Goal: Find specific page/section: Find specific page/section

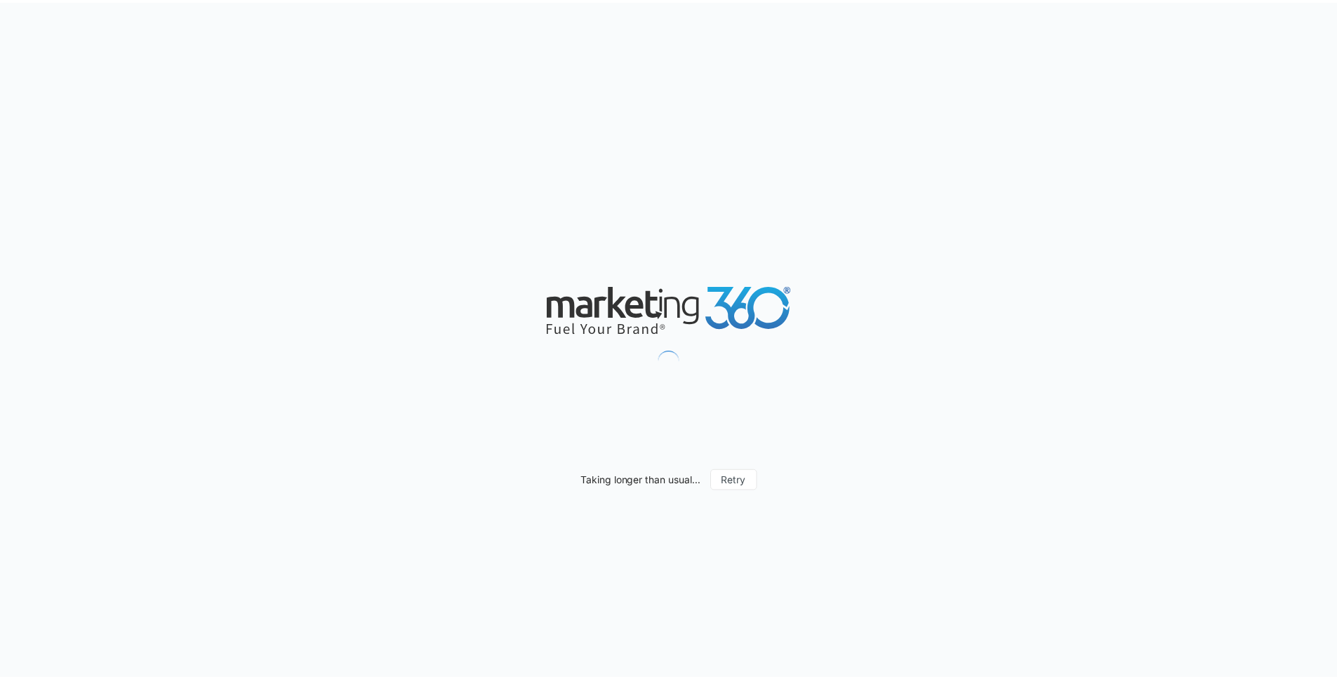
scroll to position [810, 0]
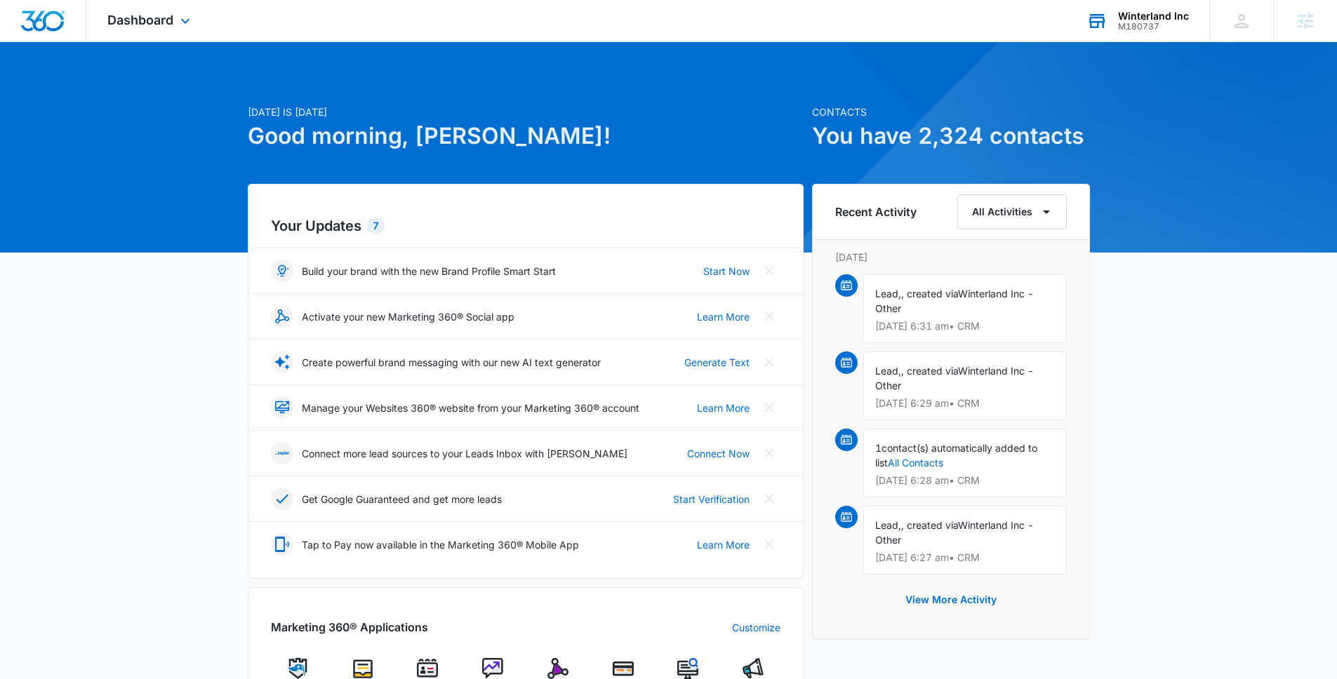
click at [1095, 25] on icon at bounding box center [1096, 21] width 21 height 21
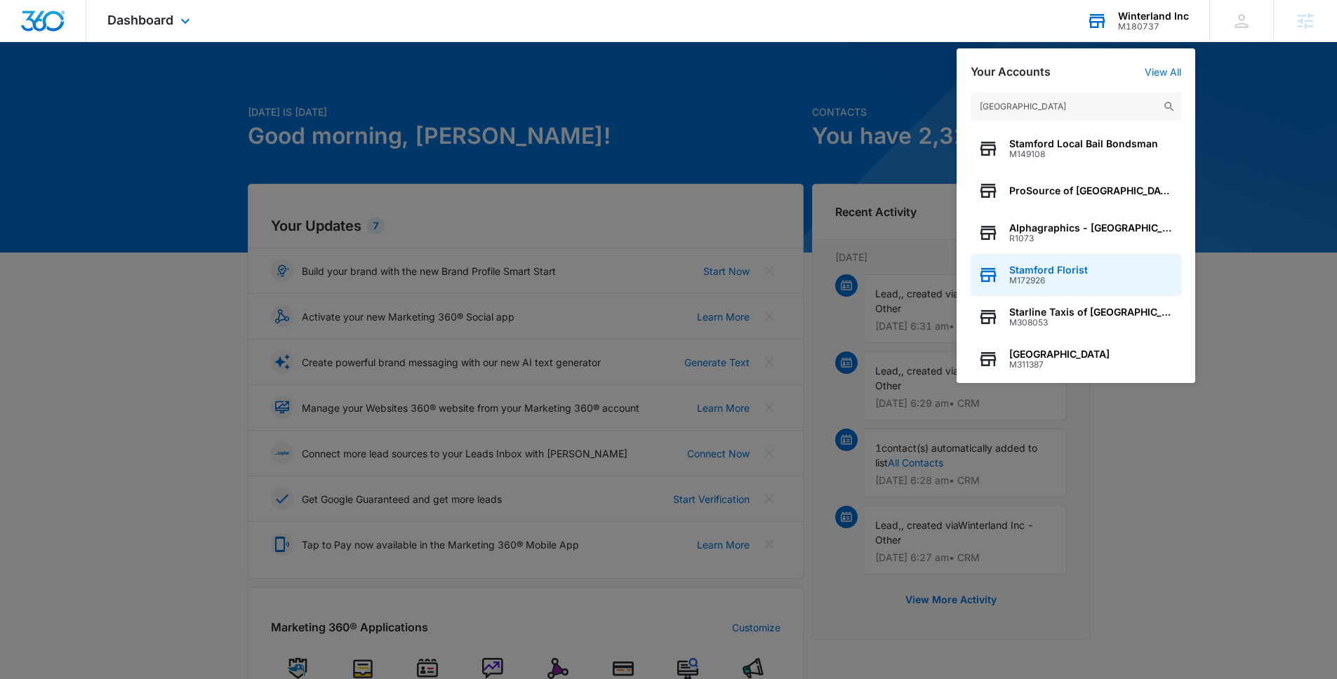
type input "[GEOGRAPHIC_DATA]"
click at [1077, 274] on span "Stamford Florist" at bounding box center [1048, 270] width 79 height 11
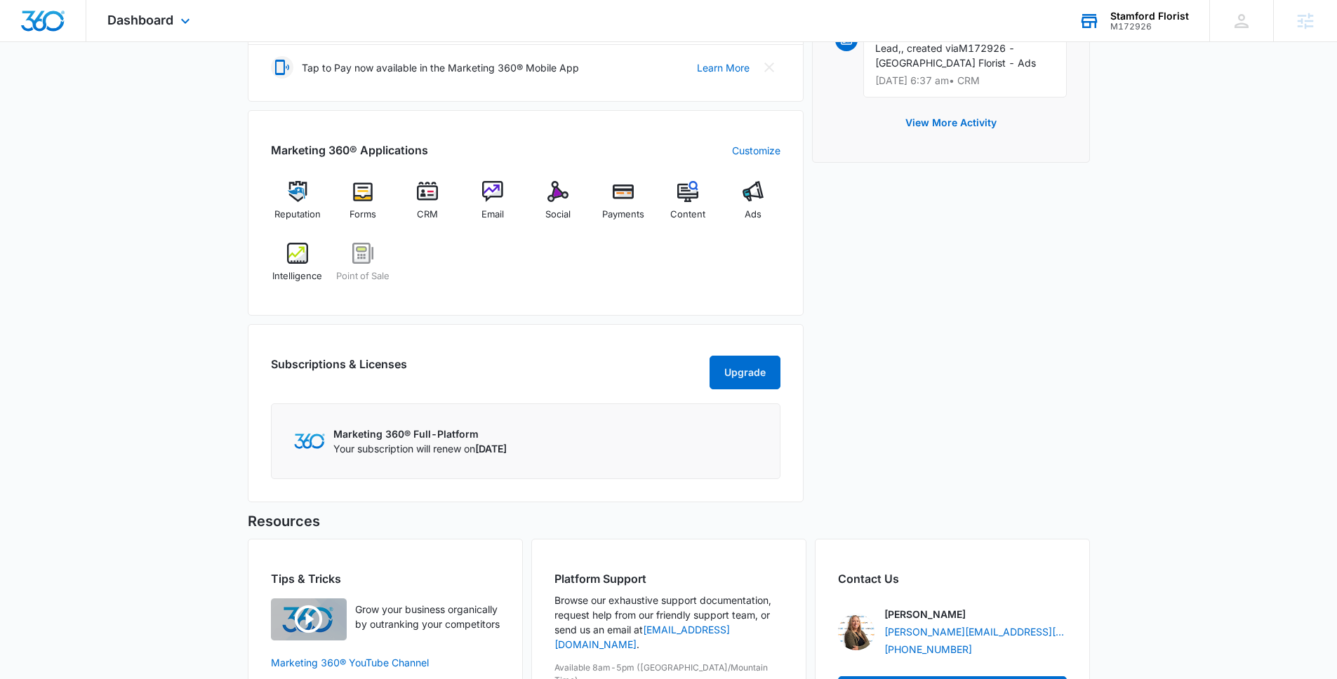
scroll to position [479, 0]
click at [487, 203] on div "Email" at bounding box center [493, 205] width 54 height 51
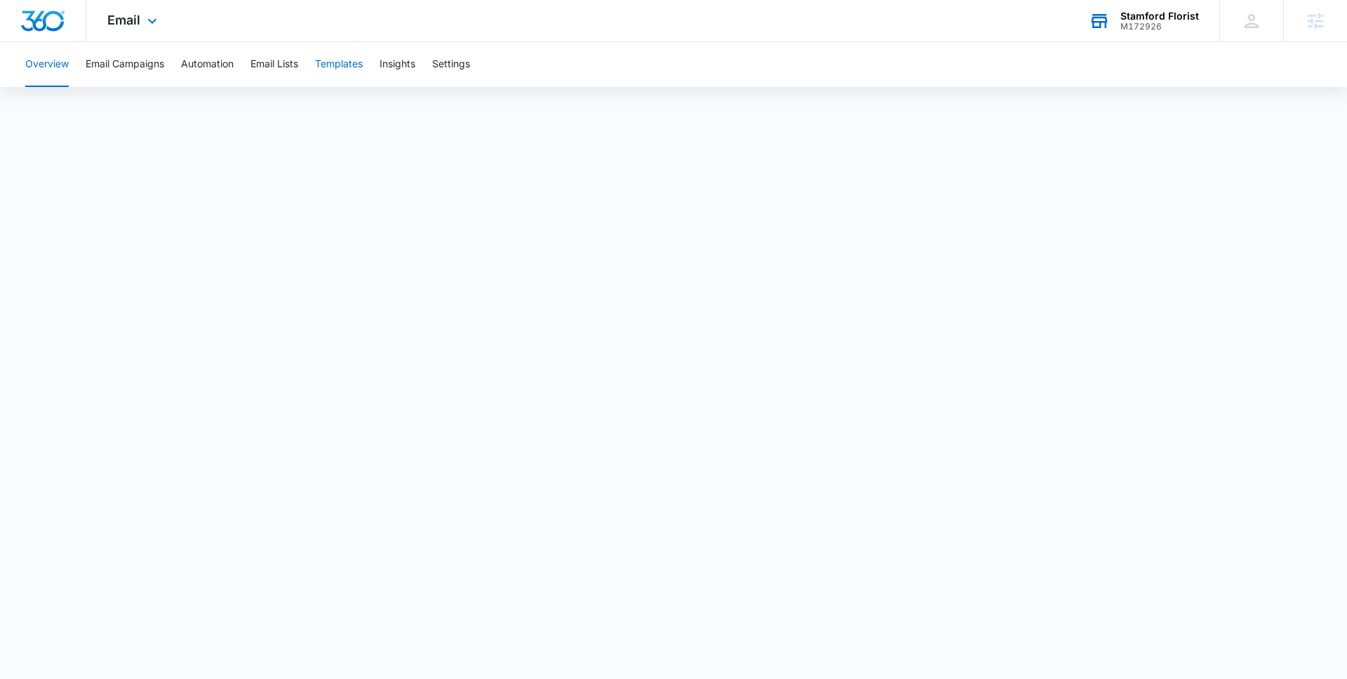
click at [340, 66] on button "Templates" at bounding box center [339, 64] width 48 height 45
